Goal: Task Accomplishment & Management: Use online tool/utility

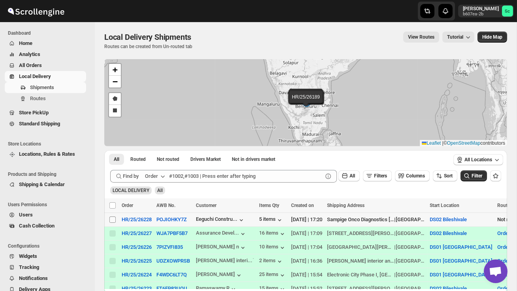
click at [113, 221] on input "Select shipment" at bounding box center [112, 220] width 6 height 6
checkbox input "true"
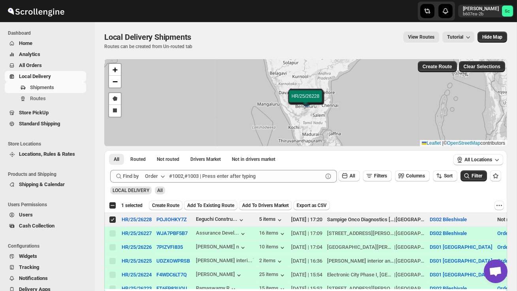
click at [171, 208] on span "Create Route" at bounding box center [165, 206] width 27 height 6
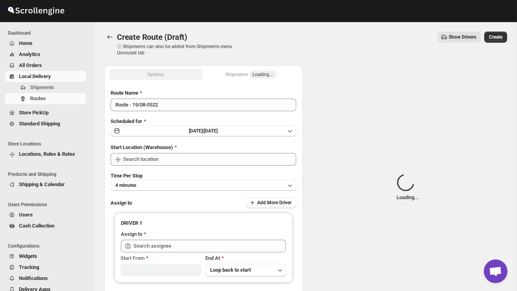
type input "DS02 Bileshivale"
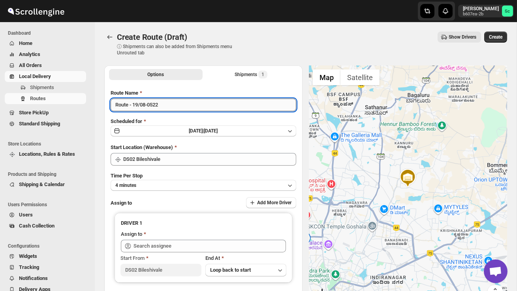
click at [171, 103] on input "Route - 19/08-0522" at bounding box center [204, 105] width 186 height 13
type input "R"
type input "Order no 26228"
click at [164, 186] on button "4 minutes" at bounding box center [204, 185] width 186 height 11
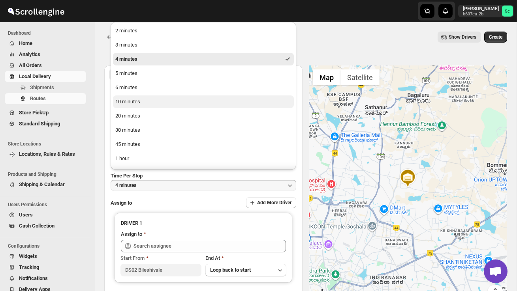
click at [147, 105] on button "10 minutes" at bounding box center [203, 102] width 181 height 13
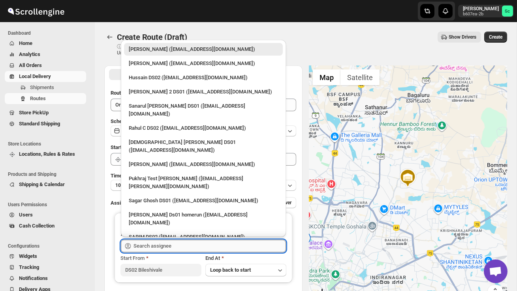
click at [164, 247] on input "text" at bounding box center [209, 246] width 152 height 13
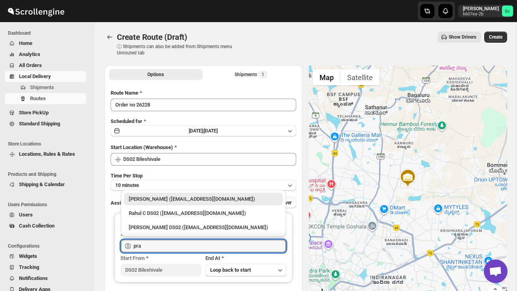
click at [169, 225] on div "[PERSON_NAME] DS02 ([EMAIL_ADDRESS][DOMAIN_NAME])" at bounding box center [203, 228] width 149 height 8
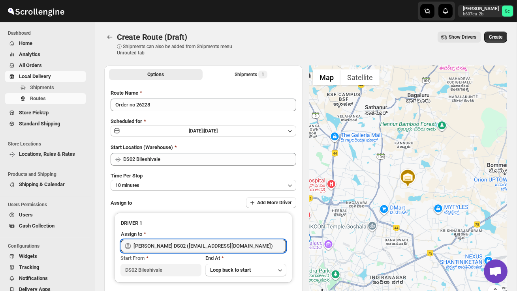
type input "[PERSON_NAME] DS02 ([EMAIL_ADDRESS][DOMAIN_NAME])"
click at [503, 30] on div "Create Route (Draft). This page is ready Create Route (Draft) ⓘ Shipments can a…" at bounding box center [305, 43] width 403 height 43
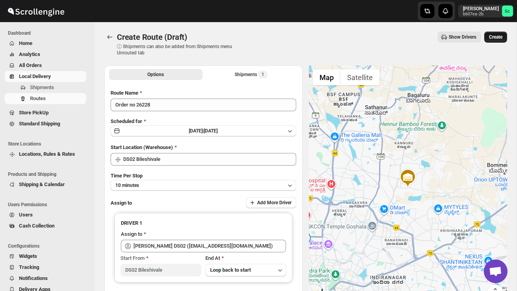
click at [500, 35] on span "Create" at bounding box center [495, 37] width 13 height 6
